Goal: Transaction & Acquisition: Purchase product/service

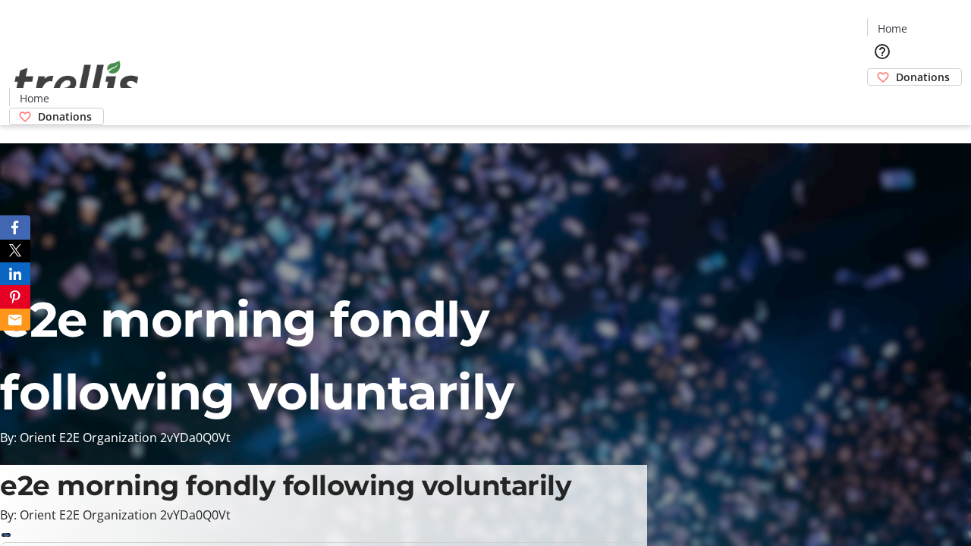
click at [896, 69] on span "Donations" at bounding box center [923, 77] width 54 height 16
